Goal: Complete application form: Complete application form

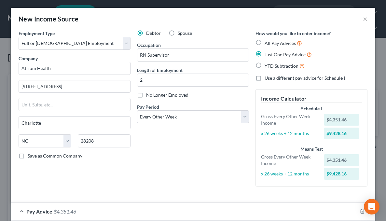
select select "0"
select select "28"
select select "2"
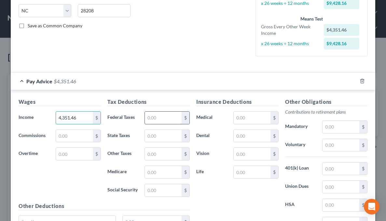
type input "4,351.46"
click at [167, 115] on input "text" at bounding box center [163, 118] width 37 height 12
type input "816.97"
click at [75, 159] on input "text" at bounding box center [74, 154] width 37 height 12
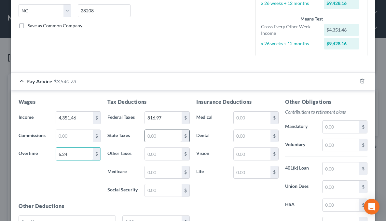
type input "6.24"
click at [160, 137] on input "text" at bounding box center [163, 136] width 37 height 12
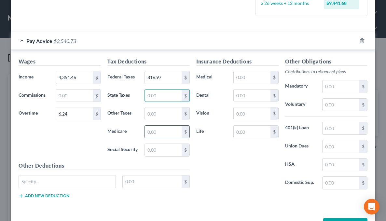
scroll to position [194, 0]
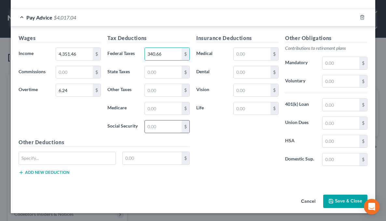
type input "340.66"
click at [155, 122] on input "text" at bounding box center [163, 127] width 37 height 12
type input "257.17"
click at [150, 72] on input "text" at bounding box center [163, 72] width 37 height 12
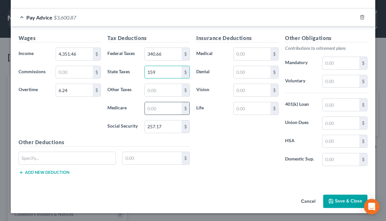
type input "159"
click at [166, 107] on input "text" at bounding box center [163, 108] width 37 height 12
type input "60.14"
click at [167, 72] on input "159" at bounding box center [163, 72] width 37 height 12
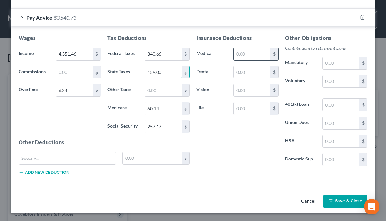
type input "159.00"
click at [247, 55] on input "text" at bounding box center [252, 54] width 37 height 12
type input "704.16"
click at [251, 77] on input "text" at bounding box center [252, 72] width 37 height 12
type input "212.10"
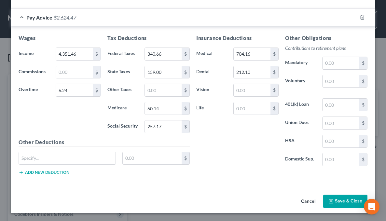
click at [348, 202] on button "Save & Close" at bounding box center [345, 202] width 44 height 14
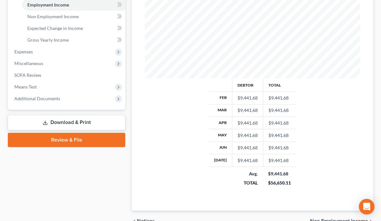
scroll to position [268, 0]
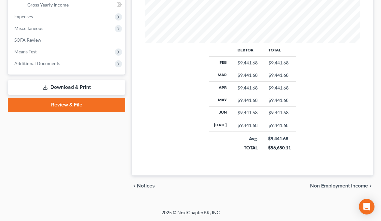
click at [349, 185] on span "Non Employment Income" at bounding box center [339, 185] width 58 height 5
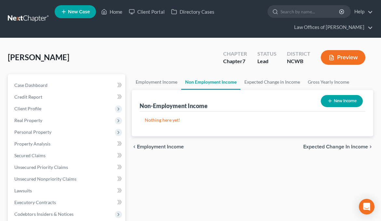
click at [313, 147] on span "Expected Change in Income" at bounding box center [336, 146] width 65 height 5
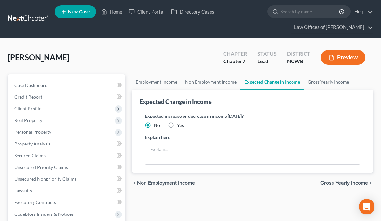
click at [333, 182] on span "Gross Yearly Income" at bounding box center [345, 182] width 48 height 5
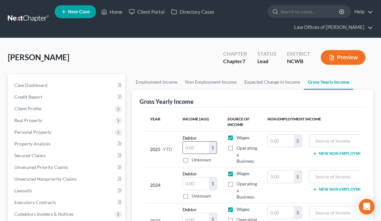
click at [199, 146] on input "text" at bounding box center [196, 148] width 26 height 12
type input "64,531.77"
click at [192, 186] on input "text" at bounding box center [196, 184] width 26 height 12
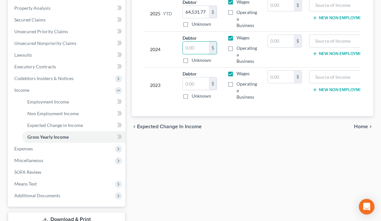
scroll to position [163, 0]
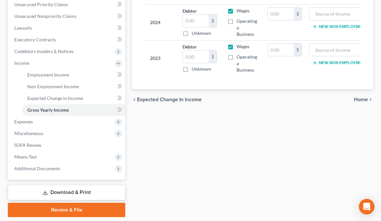
click at [357, 102] on span "Home" at bounding box center [361, 99] width 14 height 5
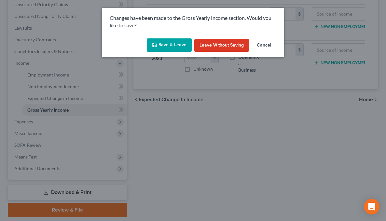
click at [173, 44] on button "Save & Leave" at bounding box center [169, 45] width 45 height 14
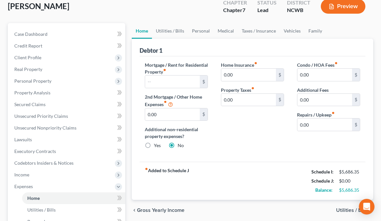
scroll to position [65, 0]
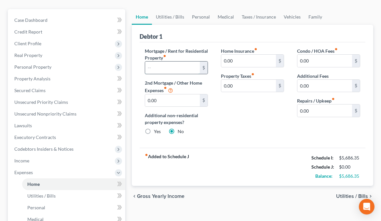
click at [157, 69] on input "text" at bounding box center [172, 68] width 55 height 12
click at [159, 69] on input "text" at bounding box center [172, 68] width 55 height 12
click at [348, 198] on span "Utilities / Bills" at bounding box center [352, 196] width 32 height 5
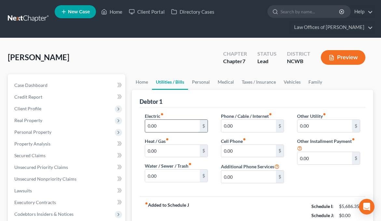
click at [159, 123] on input "0.00" at bounding box center [172, 126] width 55 height 12
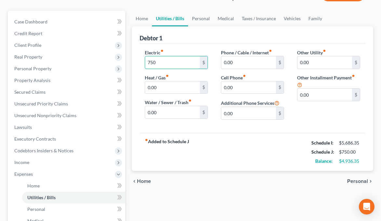
scroll to position [65, 0]
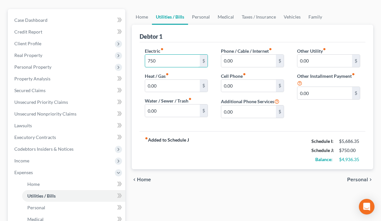
type input "750"
click at [359, 180] on span "Personal" at bounding box center [358, 179] width 21 height 5
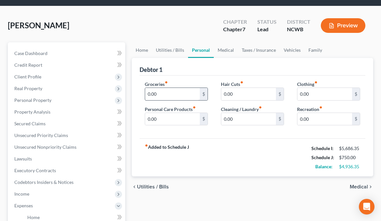
scroll to position [33, 0]
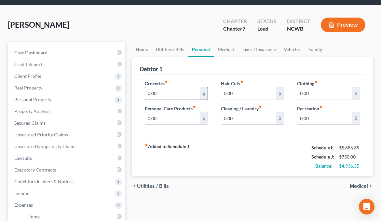
click at [151, 95] on input "0.00" at bounding box center [172, 93] width 55 height 12
type input "2,129"
click at [357, 185] on span "Medical" at bounding box center [359, 186] width 18 height 5
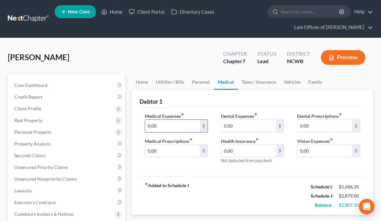
click at [179, 124] on input "0.00" at bounding box center [172, 126] width 55 height 12
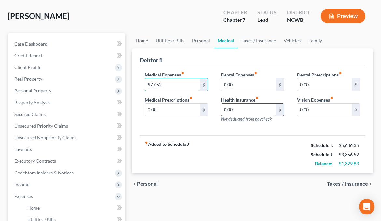
scroll to position [65, 0]
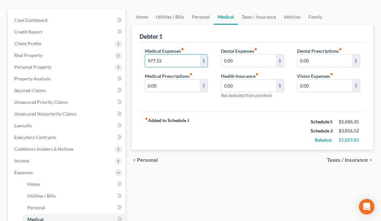
type input "977.52"
click at [350, 162] on span "Taxes / Insurance" at bounding box center [347, 160] width 41 height 5
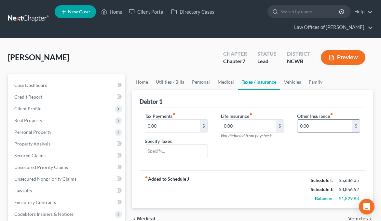
click at [325, 125] on input "0.00" at bounding box center [325, 126] width 55 height 12
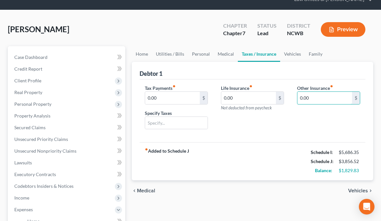
scroll to position [65, 0]
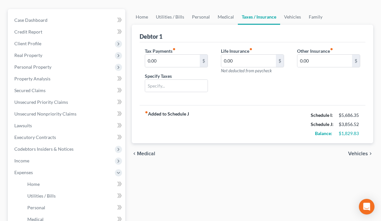
click at [362, 154] on span "Vehicles" at bounding box center [359, 153] width 20 height 5
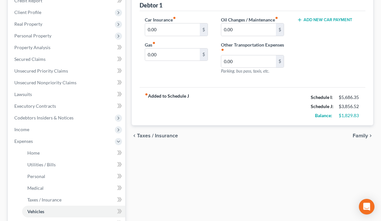
scroll to position [98, 0]
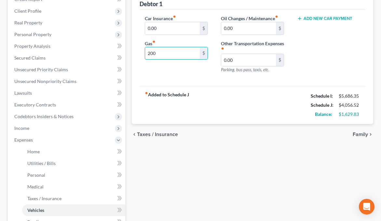
type input "200"
click at [358, 136] on span "Family" at bounding box center [360, 134] width 15 height 5
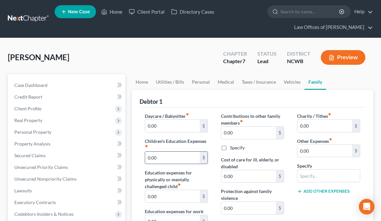
click at [175, 156] on input "0.00" at bounding box center [172, 158] width 55 height 12
type input "312.50"
click at [320, 151] on input "0.00" at bounding box center [325, 151] width 55 height 12
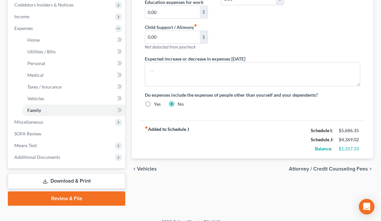
scroll to position [219, 0]
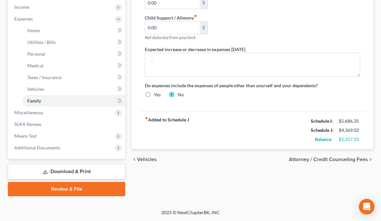
click at [331, 159] on span "Attorney / Credit Counseling Fees" at bounding box center [328, 159] width 79 height 5
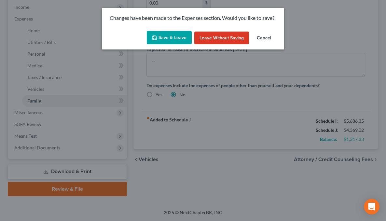
click at [178, 37] on button "Save & Leave" at bounding box center [169, 38] width 45 height 14
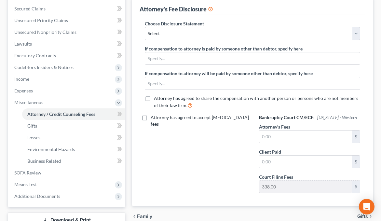
scroll to position [163, 0]
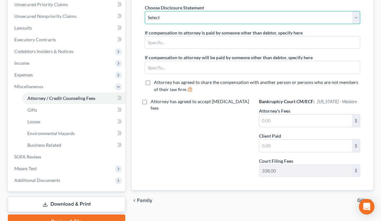
click at [187, 15] on select "Select Attorney Fee Discloure" at bounding box center [253, 17] width 216 height 13
select select "0"
click at [145, 11] on select "Select Attorney Fee Discloure" at bounding box center [253, 17] width 216 height 13
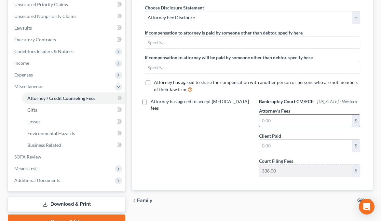
click at [268, 126] on input "text" at bounding box center [306, 121] width 93 height 12
type input "0.00"
click at [286, 151] on input "text" at bounding box center [306, 146] width 93 height 12
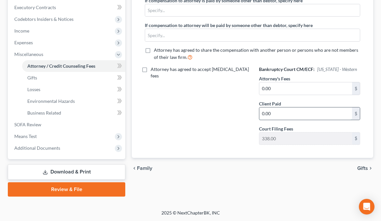
scroll to position [195, 0]
type input "0.00"
type input "1,400"
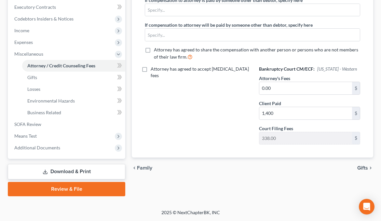
click at [362, 171] on span "Gifts" at bounding box center [363, 167] width 11 height 5
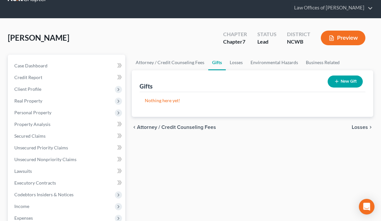
scroll to position [65, 0]
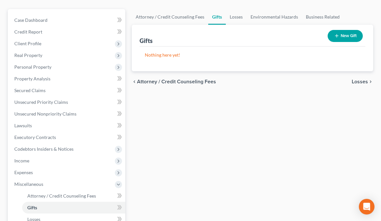
click at [364, 81] on span "Losses" at bounding box center [360, 81] width 16 height 5
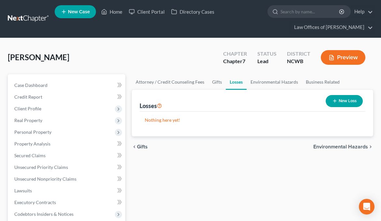
click at [348, 147] on span "Environmental Hazards" at bounding box center [341, 146] width 55 height 5
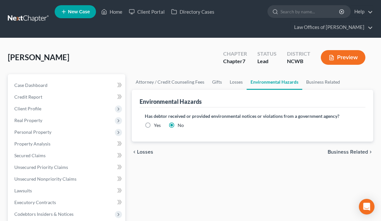
click at [345, 153] on span "Business Related" at bounding box center [348, 152] width 40 height 5
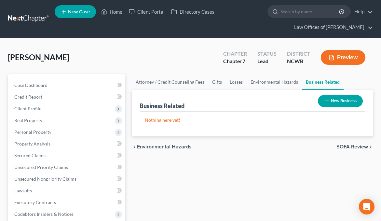
click at [346, 145] on span "SOFA Review" at bounding box center [353, 146] width 32 height 5
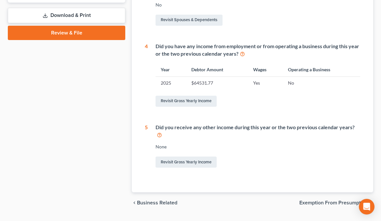
scroll to position [303, 0]
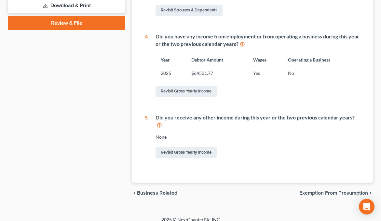
click at [341, 191] on span "Exemption from Presumption" at bounding box center [334, 193] width 69 height 5
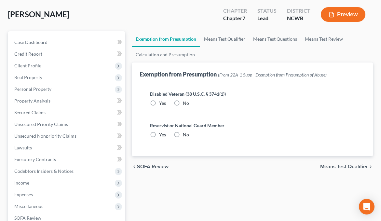
scroll to position [65, 0]
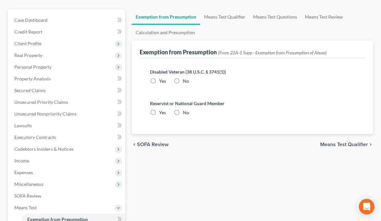
click at [349, 146] on span "Means Test Qualifier" at bounding box center [345, 144] width 48 height 5
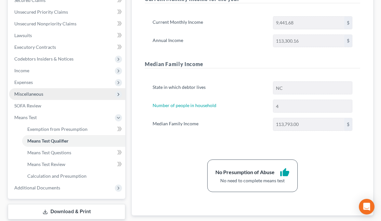
scroll to position [130, 0]
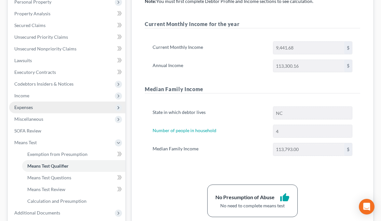
click at [21, 109] on span "Expenses" at bounding box center [23, 108] width 19 height 6
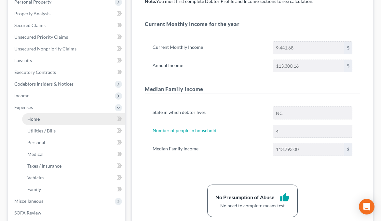
click at [30, 118] on span "Home" at bounding box center [33, 119] width 12 height 6
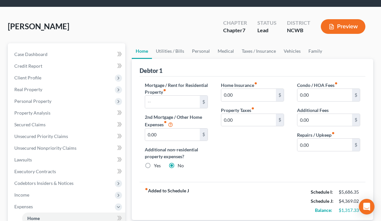
scroll to position [33, 0]
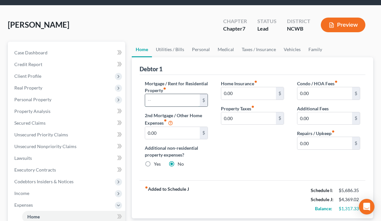
click at [180, 100] on input "text" at bounding box center [172, 100] width 55 height 12
type input "2,886.09"
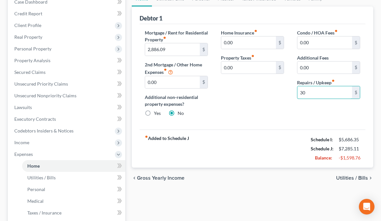
scroll to position [98, 0]
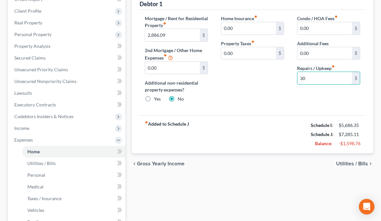
type input "30"
click at [362, 162] on span "Utilities / Bills" at bounding box center [352, 163] width 32 height 5
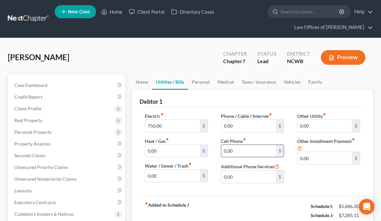
click at [244, 150] on input "0.00" at bounding box center [248, 151] width 55 height 12
type input "225"
click at [248, 126] on input "0.00" at bounding box center [248, 126] width 55 height 12
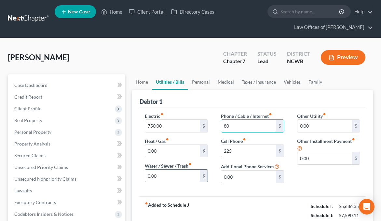
type input "80"
click at [190, 176] on input "0.00" at bounding box center [172, 176] width 55 height 12
type input "150"
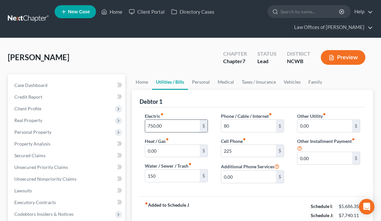
click at [169, 125] on input "750.00" at bounding box center [172, 126] width 55 height 12
type input "250"
click at [243, 129] on input "80" at bounding box center [248, 126] width 55 height 12
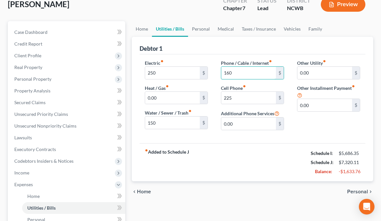
scroll to position [98, 0]
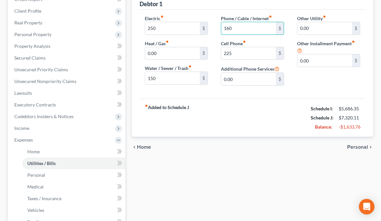
type input "160"
click at [357, 147] on span "Personal" at bounding box center [358, 147] width 21 height 5
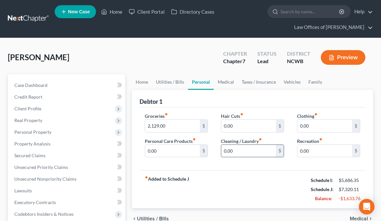
click at [243, 151] on input "0.00" at bounding box center [248, 151] width 55 height 12
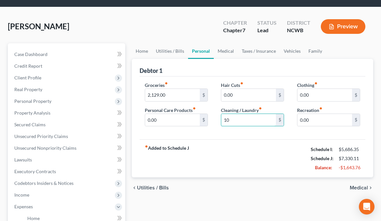
scroll to position [65, 0]
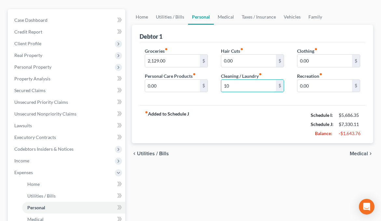
type input "10"
click at [352, 153] on span "Medical" at bounding box center [359, 153] width 18 height 5
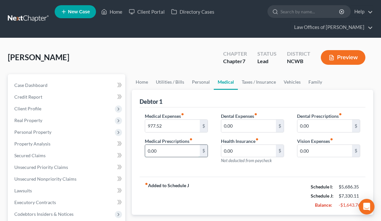
click at [170, 150] on input "0.00" at bounding box center [172, 151] width 55 height 12
click at [312, 129] on input "0.00" at bounding box center [325, 126] width 55 height 12
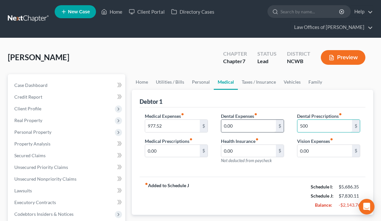
type input "500"
click at [249, 130] on input "0.00" at bounding box center [248, 126] width 55 height 12
type input "500"
click at [344, 59] on button "Preview" at bounding box center [343, 57] width 45 height 15
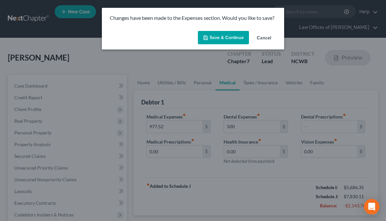
click at [229, 41] on button "Save & Continue" at bounding box center [223, 38] width 51 height 14
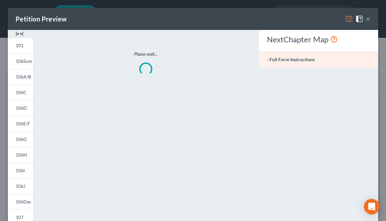
type input "500.00"
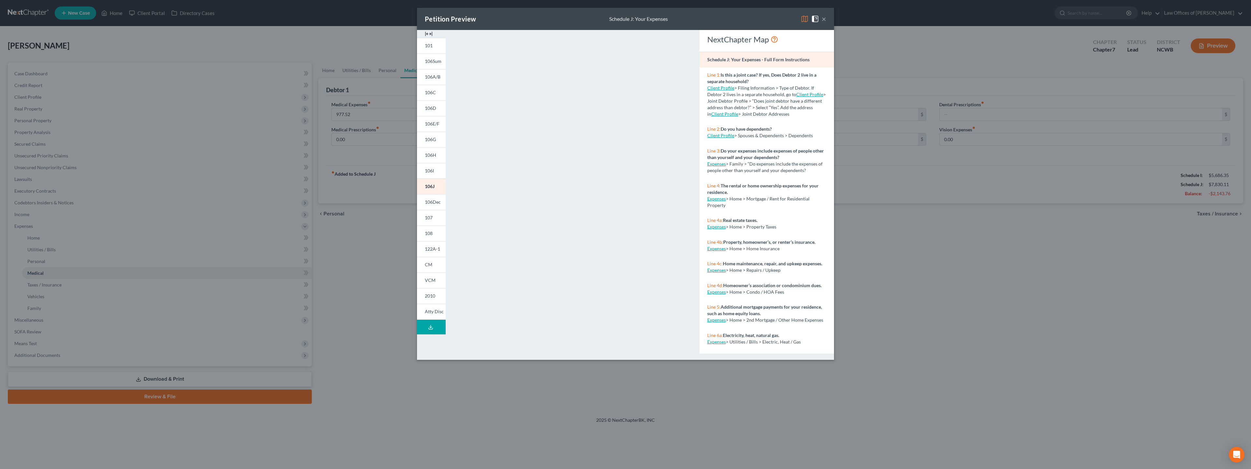
click at [386, 18] on div "Petition Preview Schedule J: Your Expenses ×" at bounding box center [625, 19] width 417 height 22
click at [386, 20] on button "×" at bounding box center [823, 19] width 5 height 8
